Goal: Task Accomplishment & Management: Manage account settings

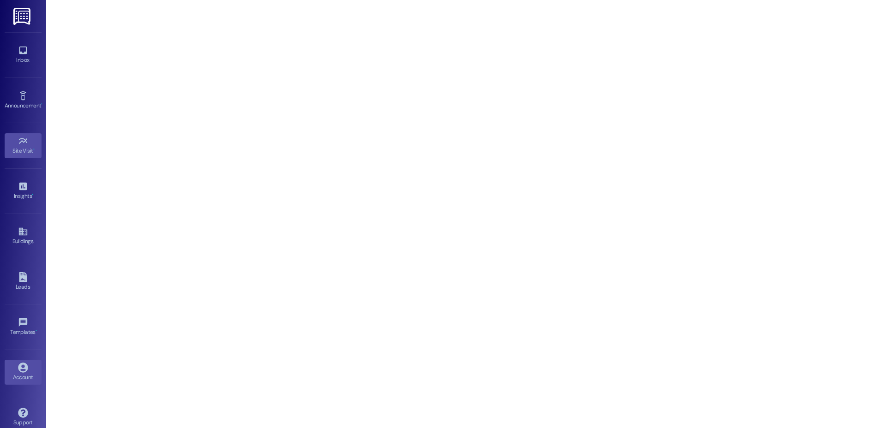
click at [28, 360] on link "Account" at bounding box center [23, 372] width 37 height 25
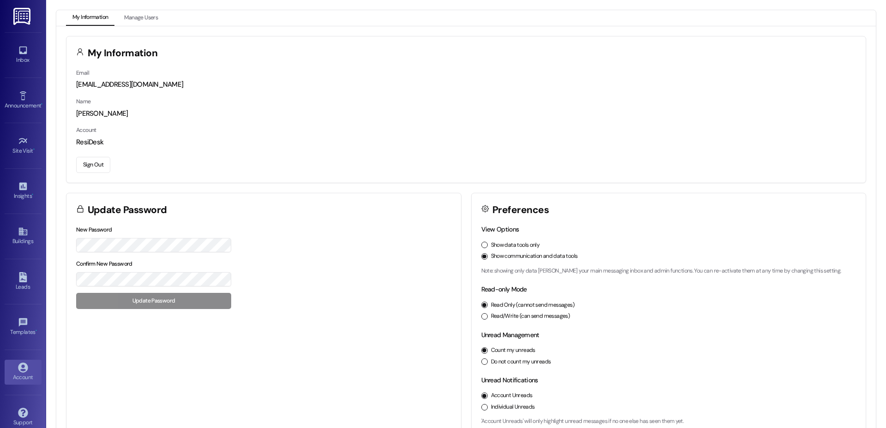
click at [102, 165] on button "Sign Out" at bounding box center [93, 165] width 34 height 16
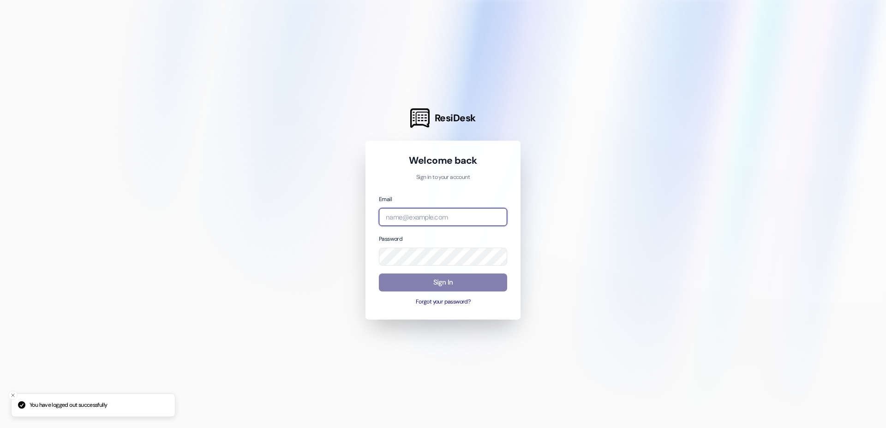
click at [458, 224] on input "email" at bounding box center [443, 217] width 128 height 18
click at [0, 428] on com-1password-button at bounding box center [0, 428] width 0 height 0
click at [383, 220] on input "email" at bounding box center [443, 217] width 128 height 18
click at [0, 428] on com-1password-button at bounding box center [0, 428] width 0 height 0
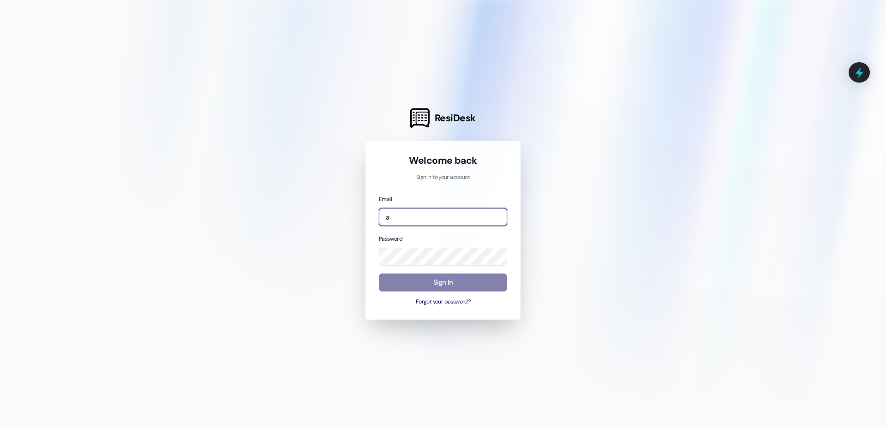
click at [0, 428] on com-1password-button at bounding box center [0, 428] width 0 height 0
type input "[EMAIL_ADDRESS][DOMAIN_NAME]"
